Goal: Task Accomplishment & Management: Use online tool/utility

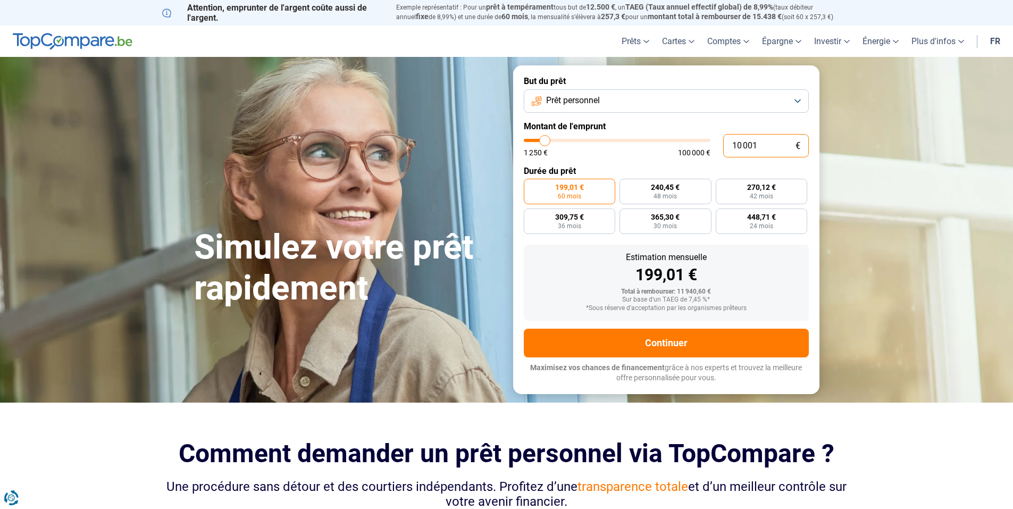
drag, startPoint x: 764, startPoint y: 147, endPoint x: 717, endPoint y: 144, distance: 46.9
click at [717, 144] on div "10 001 € 1 250 € 100 000 €" at bounding box center [666, 145] width 285 height 23
click at [768, 145] on input "10 001" at bounding box center [766, 145] width 86 height 23
type input "1 000"
type input "1250"
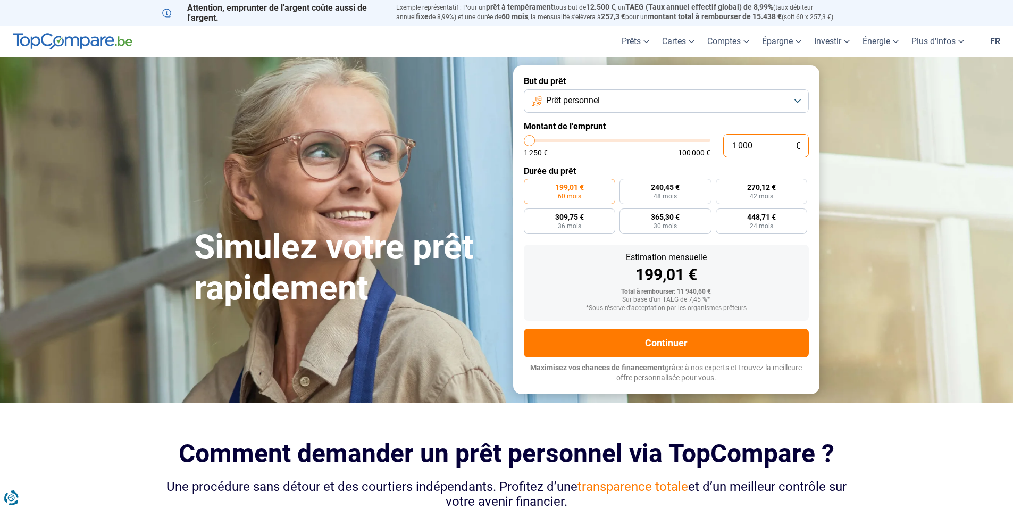
type input "100"
type input "1250"
type input "10"
type input "1250"
type input "1"
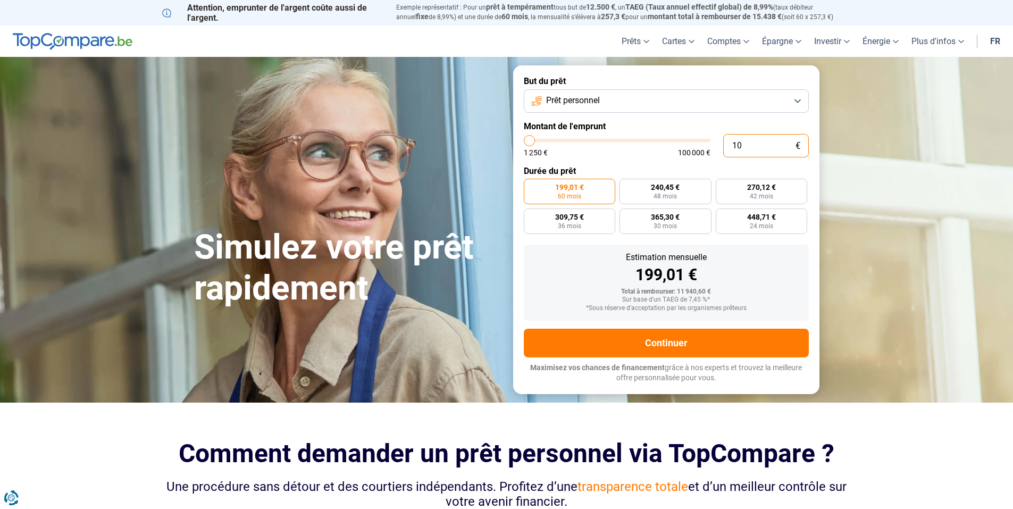
type input "1250"
type input "0"
type input "1250"
type input "1 250"
type input "1250"
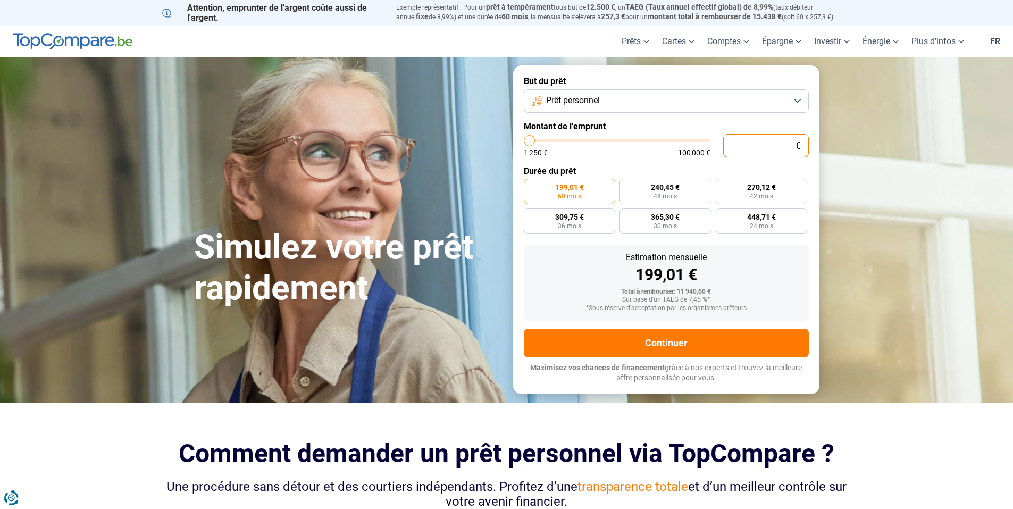
radio input "true"
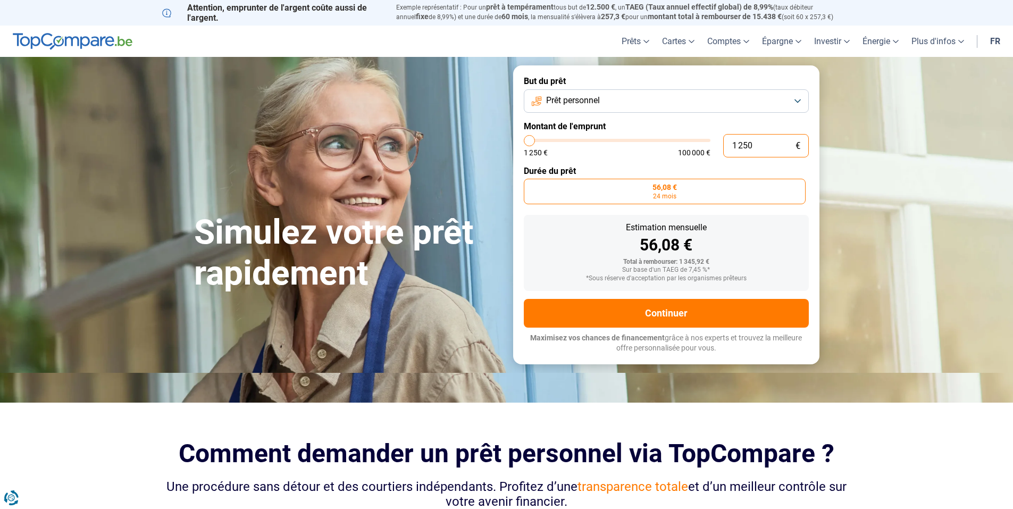
drag, startPoint x: 768, startPoint y: 145, endPoint x: 704, endPoint y: 133, distance: 64.8
click at [704, 133] on form "But du prêt Prêt personnel Montant de l'emprunt 1 250 € 1 250 € 100 000 € Durée…" at bounding box center [666, 214] width 306 height 298
type input "1 500"
type input "1500"
type input "2 000"
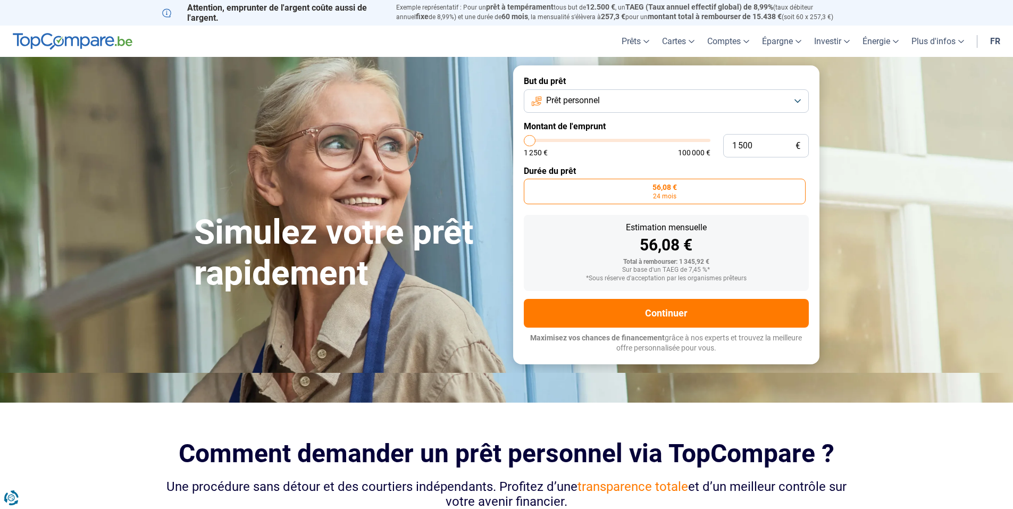
type input "2000"
type input "2 250"
type input "2250"
type input "2 500"
type input "2500"
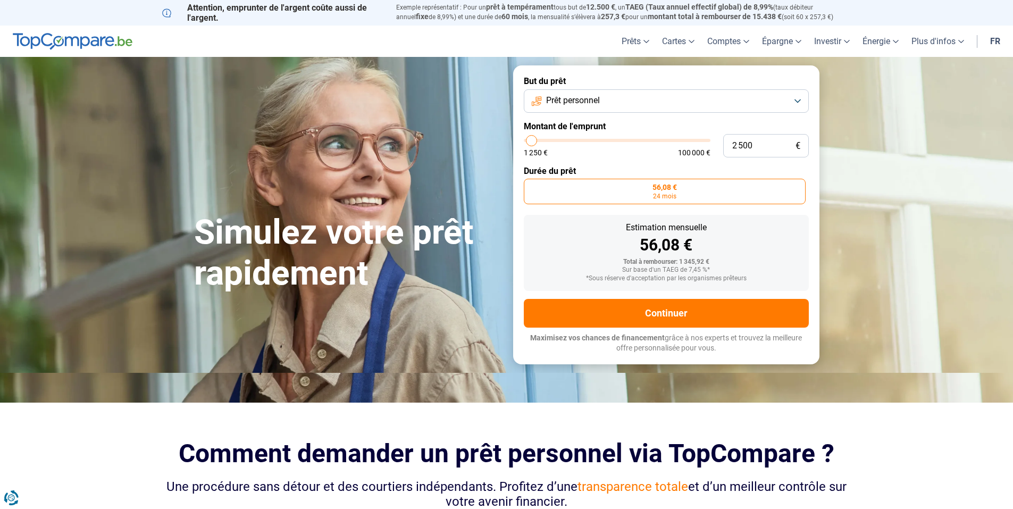
type input "2 750"
type input "2750"
type input "3 000"
type input "3000"
type input "3 500"
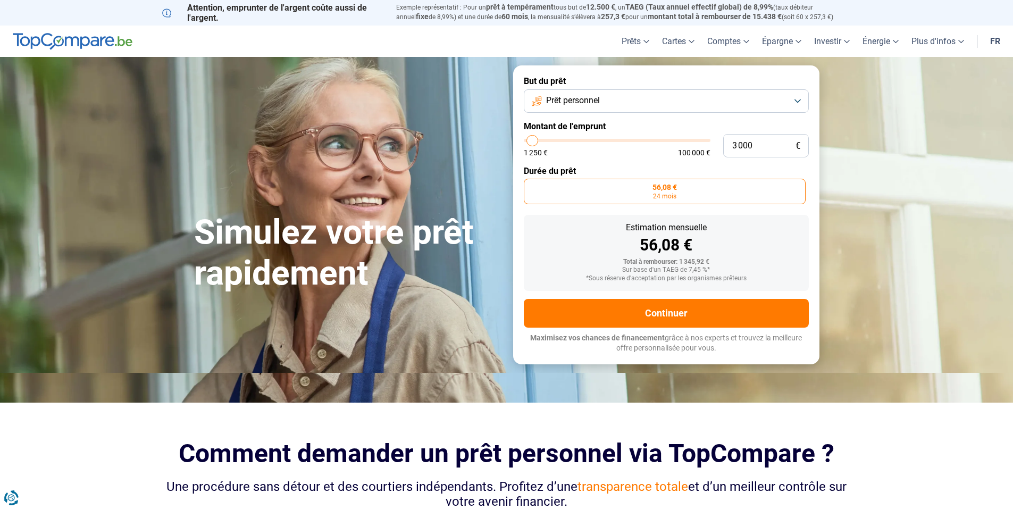
type input "3500"
type input "3 750"
type input "3750"
type input "4 000"
type input "4000"
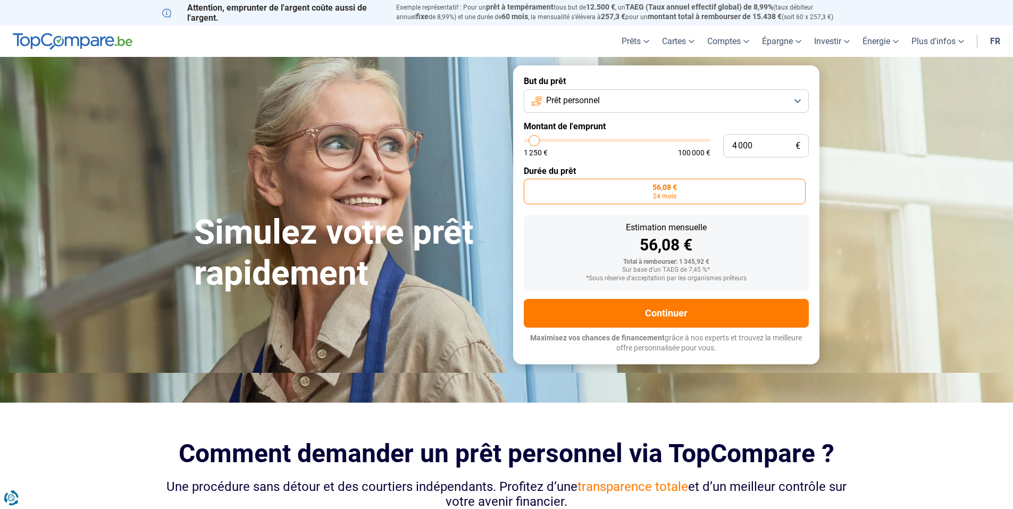
type input "4 250"
type input "4250"
type input "4 500"
type input "4500"
type input "5 000"
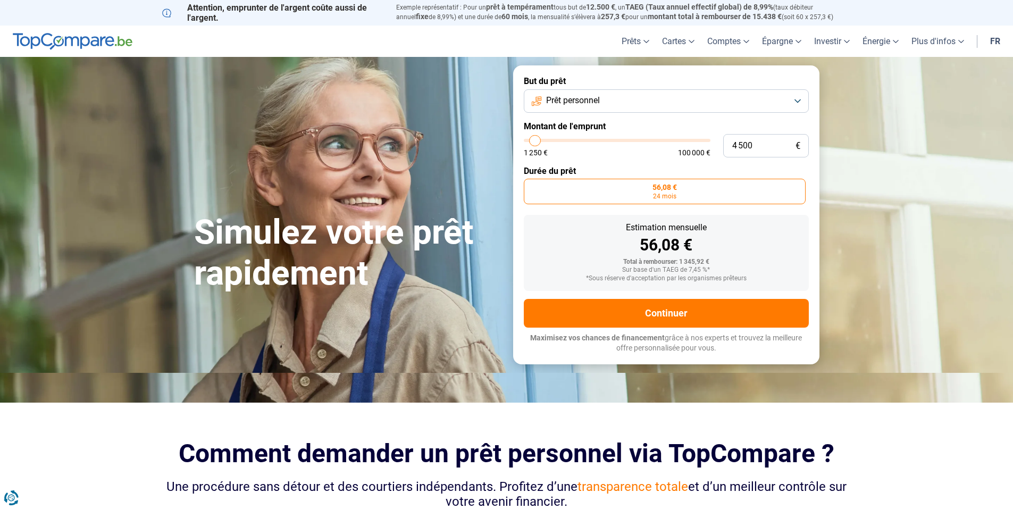
type input "5000"
type input "5 250"
type input "5250"
type input "5 500"
type input "5500"
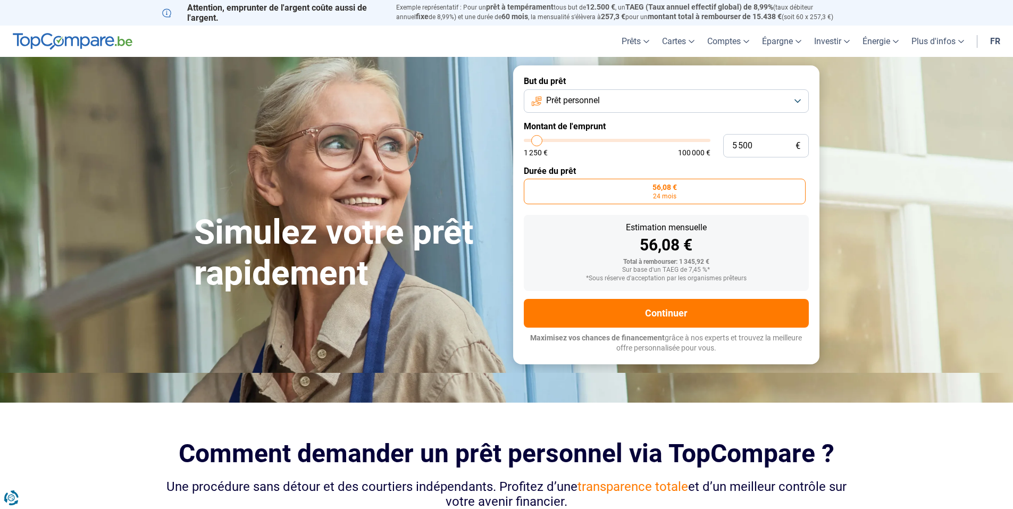
type input "5 750"
type input "5750"
type input "6 000"
type input "6000"
type input "6 500"
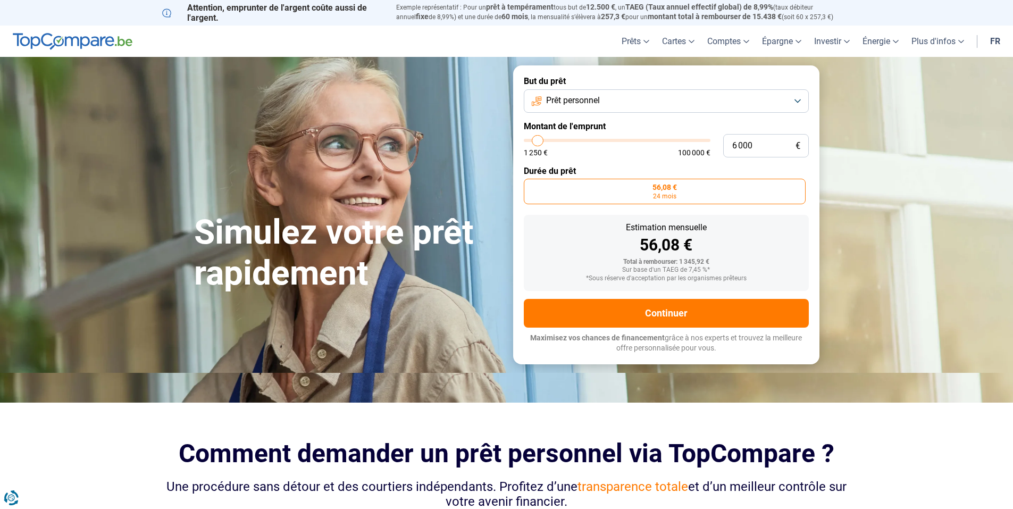
type input "6500"
type input "6 750"
type input "6750"
type input "7 000"
type input "7000"
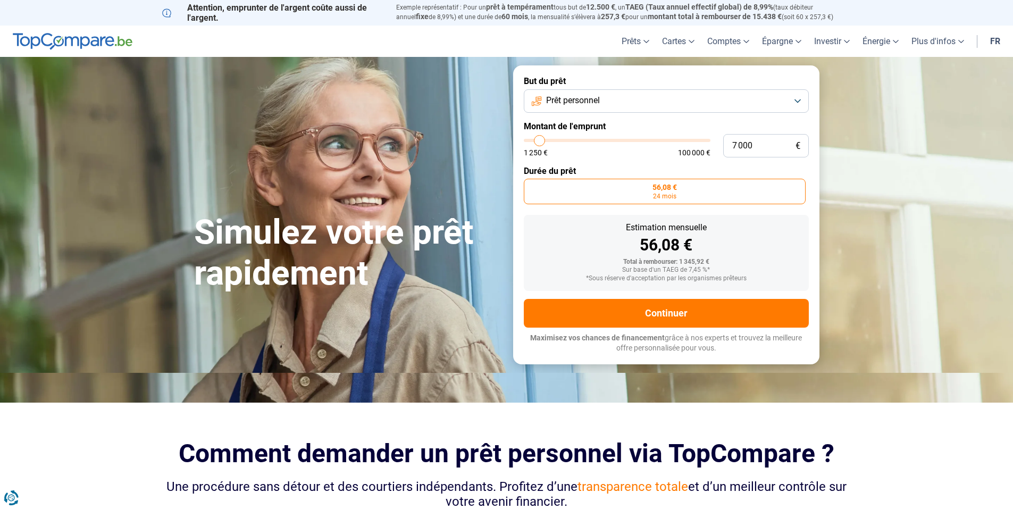
type input "7 500"
type input "7500"
type input "8 000"
type input "8000"
type input "8 250"
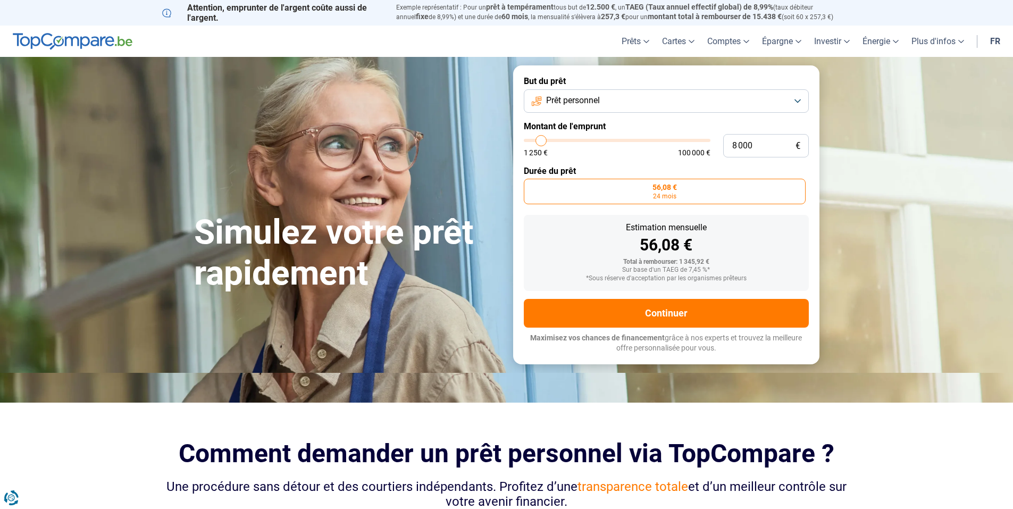
type input "8250"
type input "8 500"
type input "8500"
type input "8 750"
type input "8750"
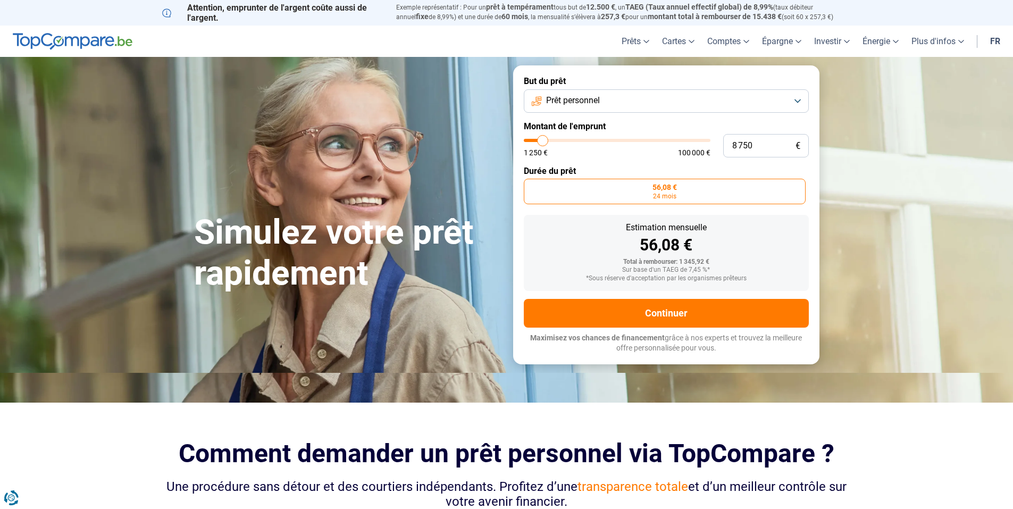
type input "8 500"
type input "8500"
type input "8 250"
type input "8250"
type input "7 250"
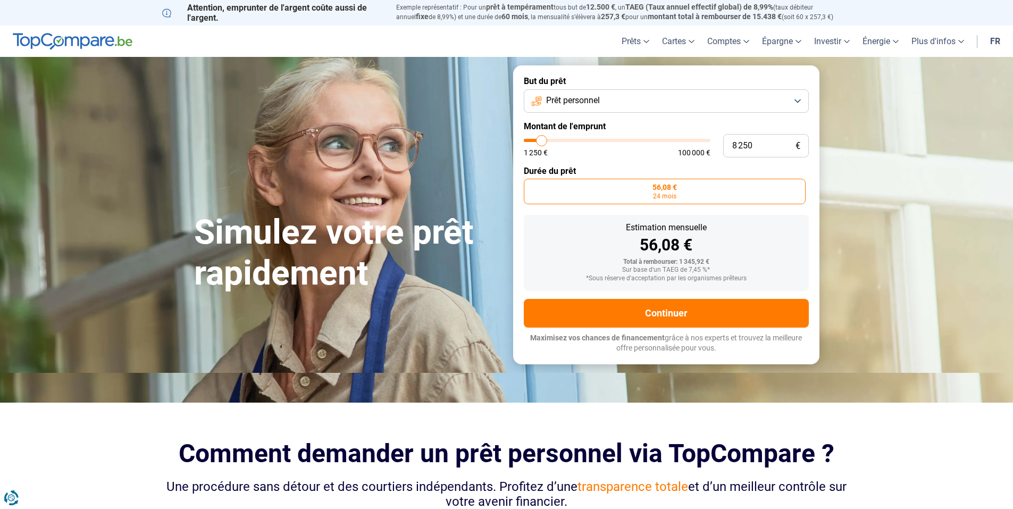
type input "7250"
type input "7 000"
type input "7000"
type input "6 500"
type input "6500"
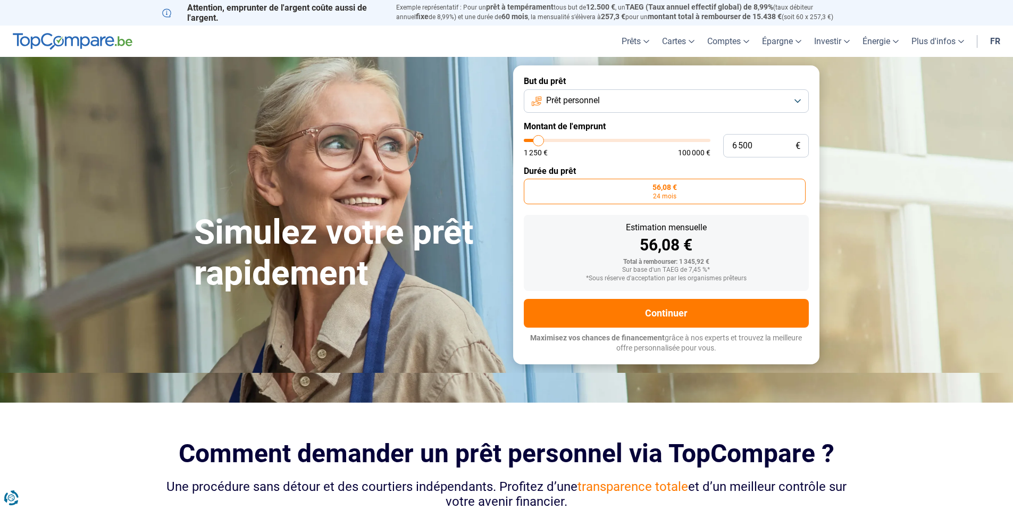
type input "5 750"
type input "5750"
type input "5 500"
type input "5500"
type input "5 250"
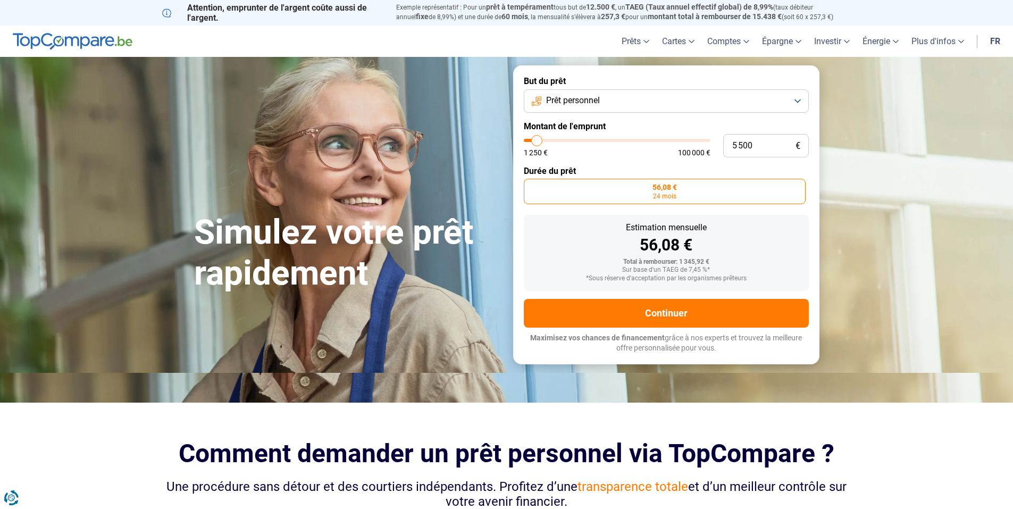
type input "5250"
type input "4 500"
type input "4500"
type input "4 250"
type input "4250"
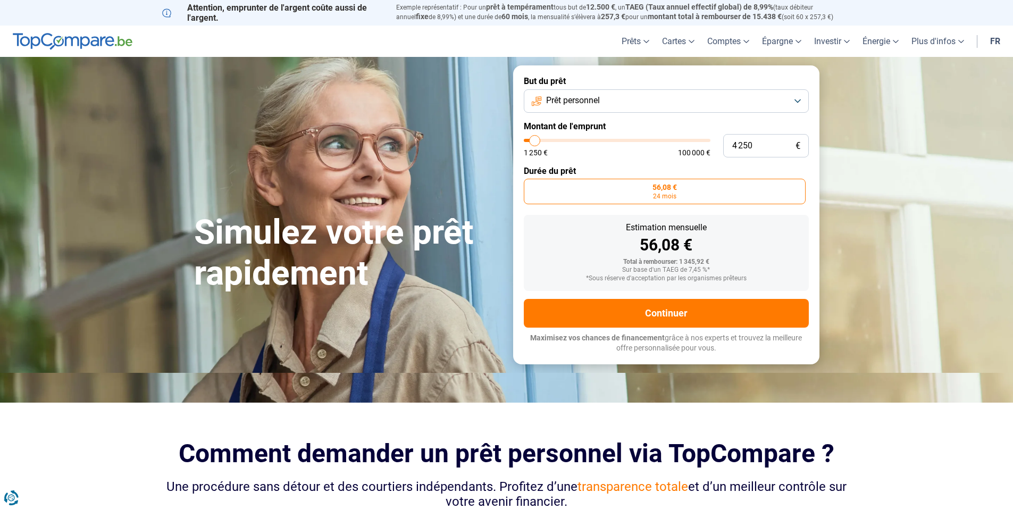
type input "3 750"
type input "3750"
type input "3 000"
type input "3000"
type input "2 750"
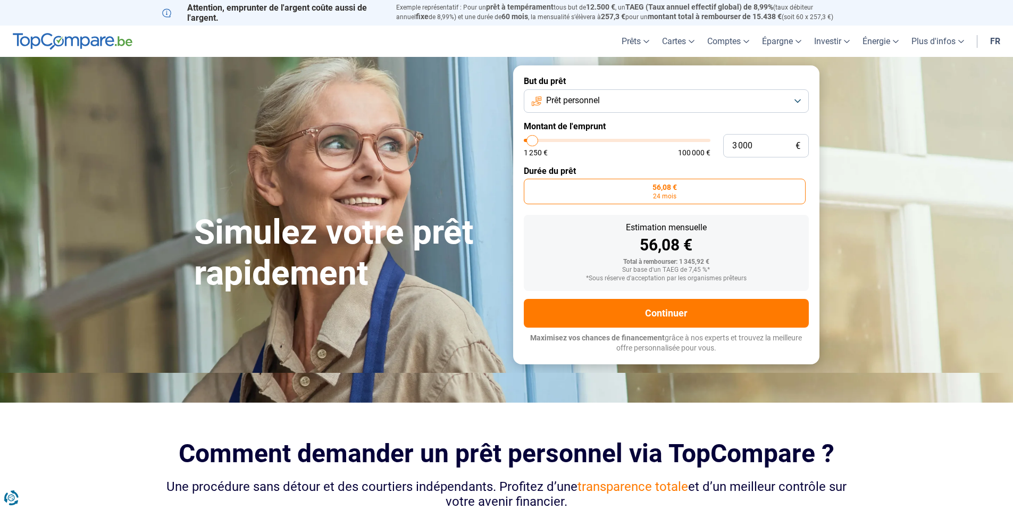
type input "2750"
type input "2 250"
type input "2250"
type input "2 000"
type input "2000"
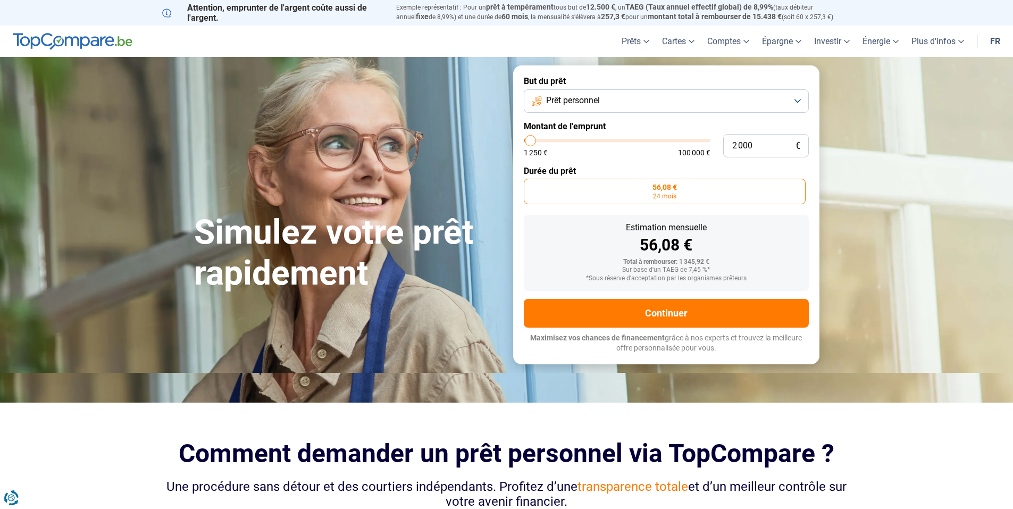
type input "1 500"
type input "1500"
type input "1 250"
type input "1250"
drag, startPoint x: 529, startPoint y: 139, endPoint x: 487, endPoint y: 138, distance: 42.0
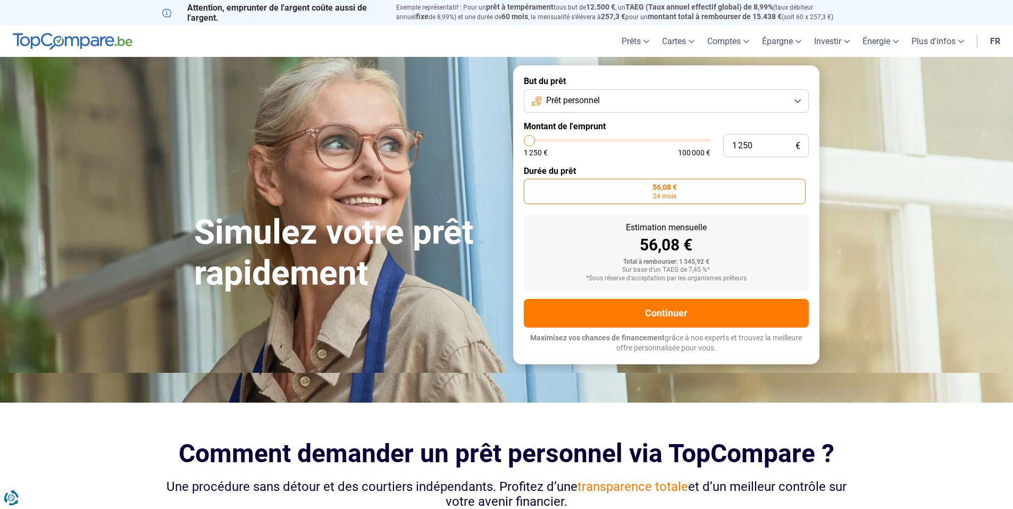
click at [524, 139] on input "range" at bounding box center [617, 140] width 187 height 3
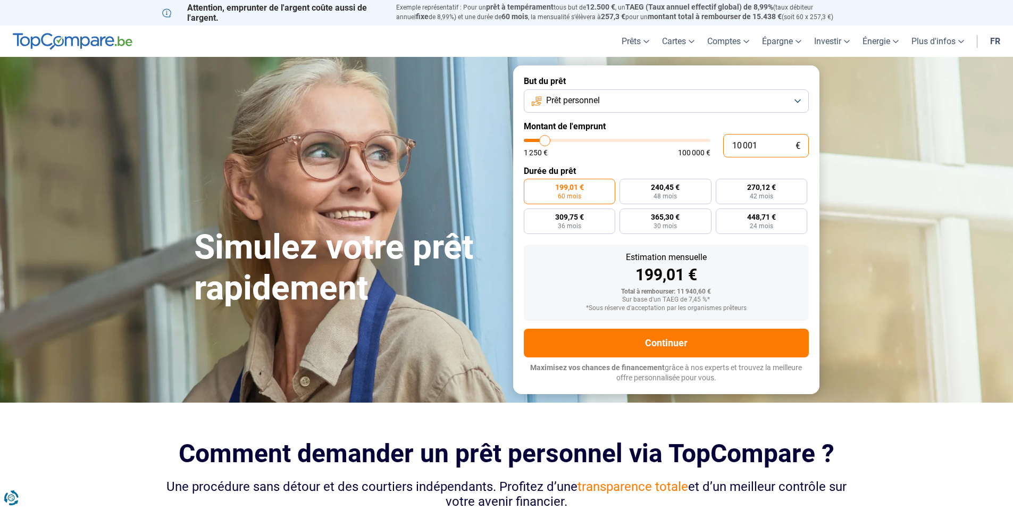
drag, startPoint x: 756, startPoint y: 144, endPoint x: 712, endPoint y: 144, distance: 43.6
click at [712, 144] on div "10 001 € 1 250 € 100 000 €" at bounding box center [666, 145] width 285 height 23
type input "6"
type input "1250"
type input "60"
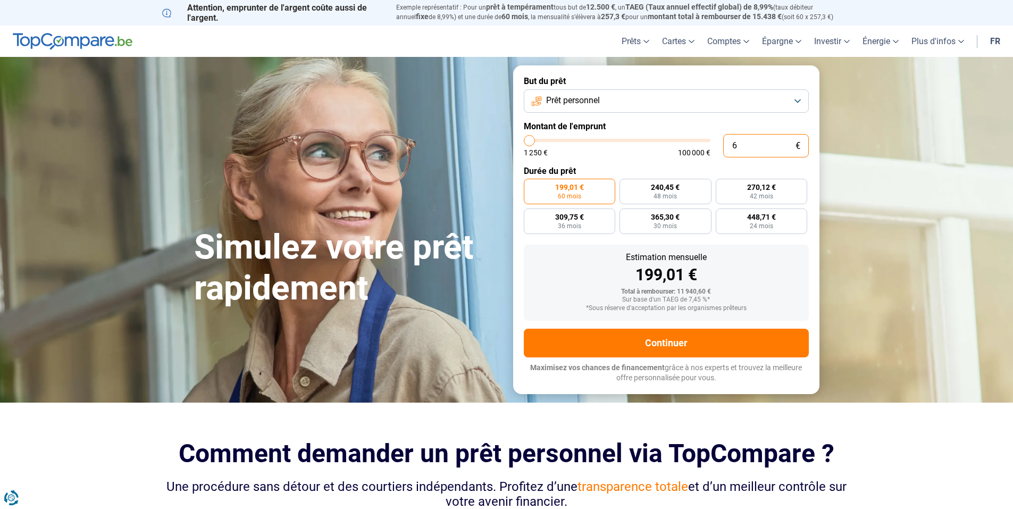
type input "1250"
type input "600"
type input "1250"
type input "6 000"
type input "6000"
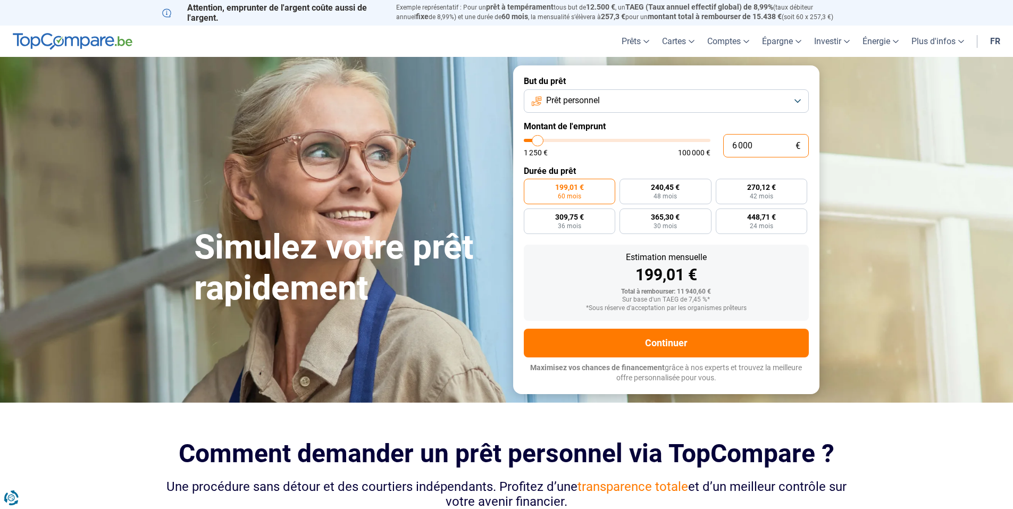
radio input "true"
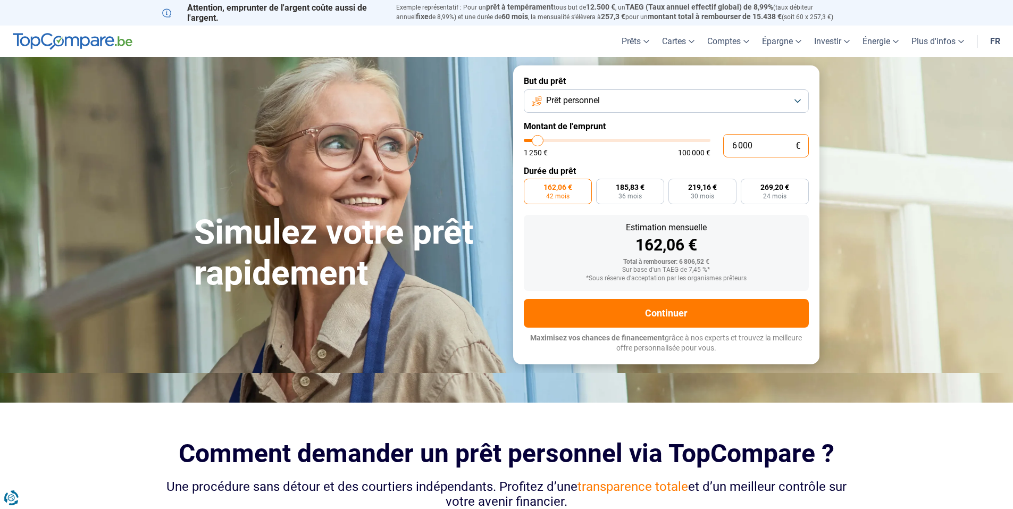
type input "6 000"
